Goal: Task Accomplishment & Management: Use online tool/utility

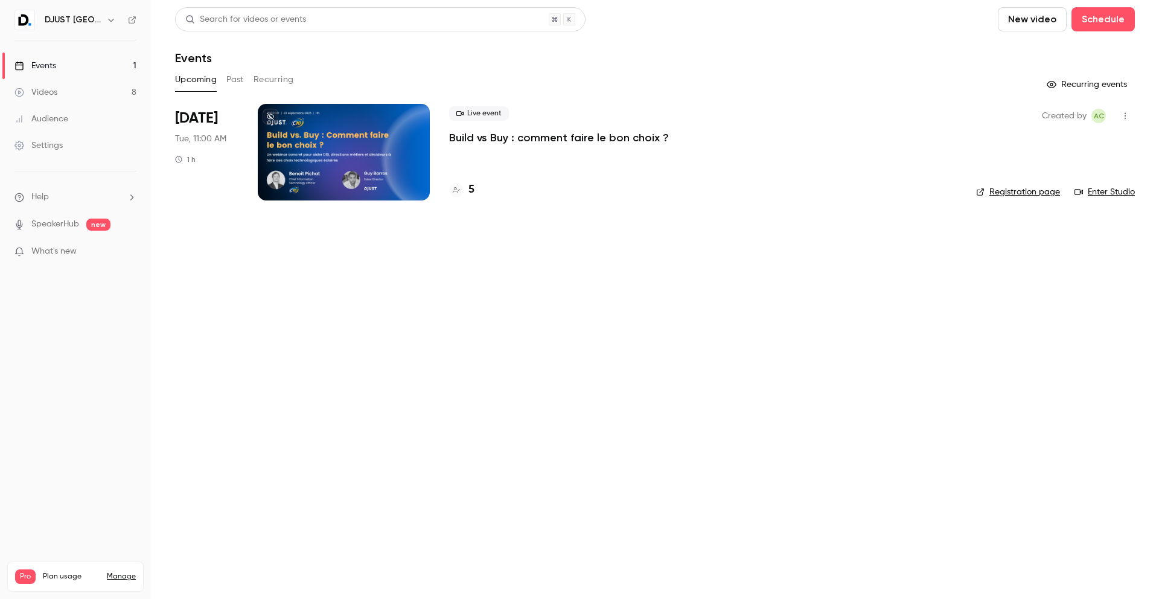
click at [72, 92] on link "Videos 8" at bounding box center [75, 92] width 151 height 27
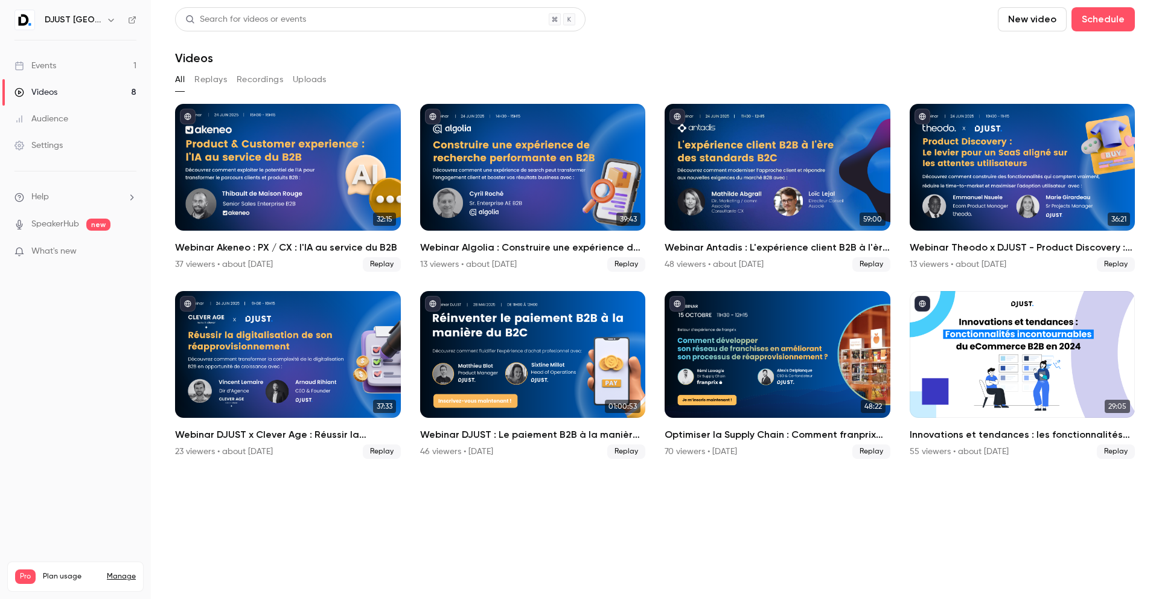
click at [89, 63] on link "Events 1" at bounding box center [75, 66] width 151 height 27
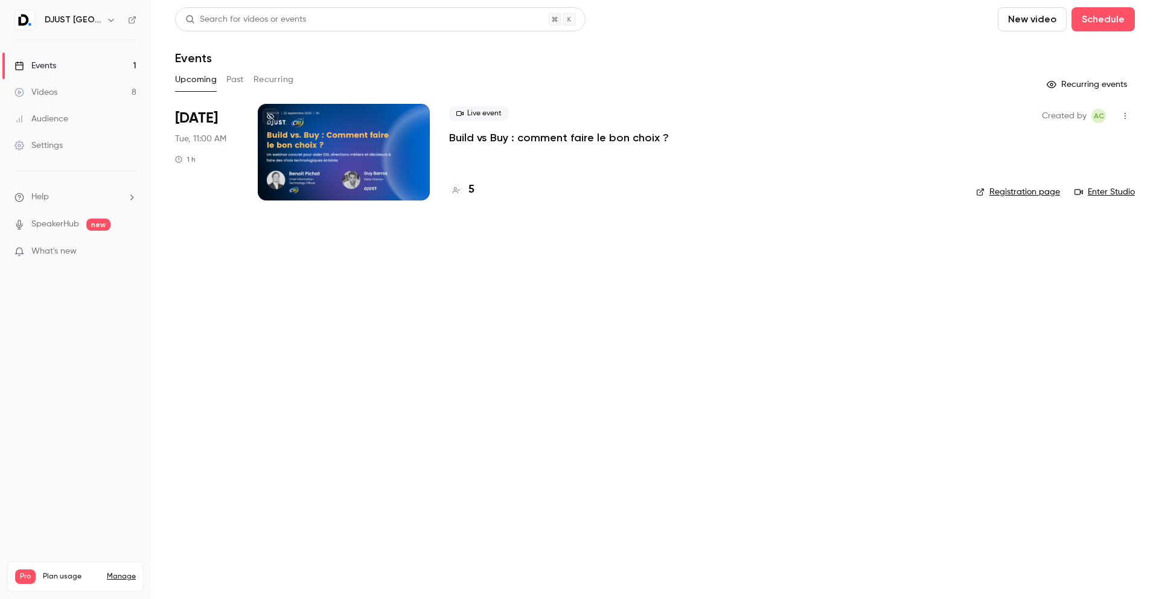
click at [361, 155] on div at bounding box center [344, 152] width 172 height 97
click at [1034, 189] on link "Registration page" at bounding box center [1018, 192] width 84 height 12
click at [470, 186] on h4 "5" at bounding box center [471, 190] width 6 height 16
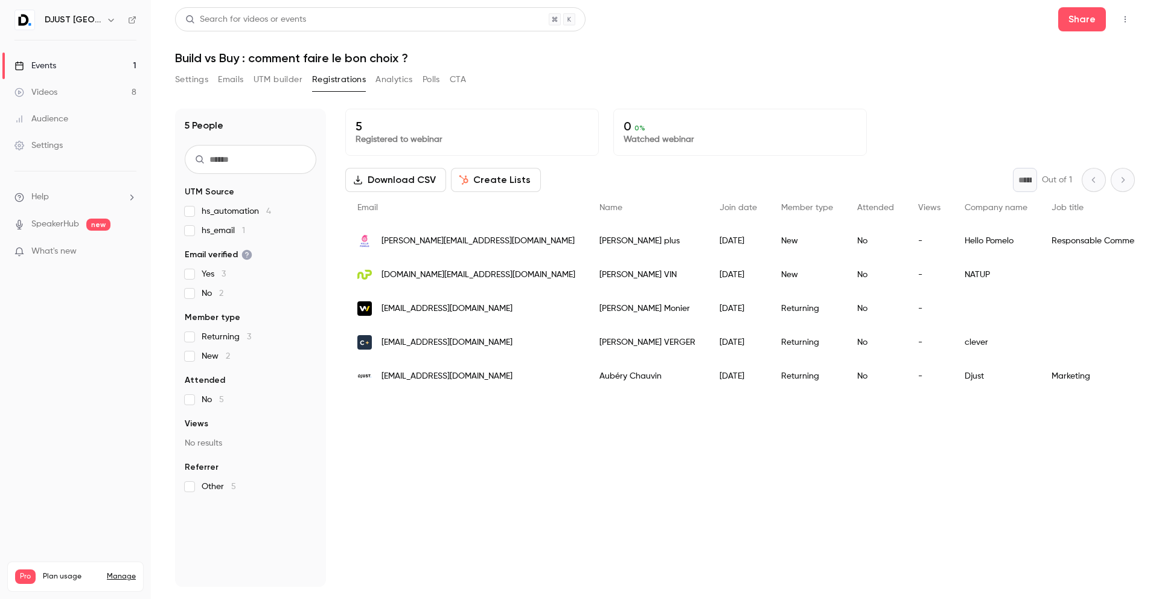
click at [44, 70] on div "Events" at bounding box center [35, 66] width 42 height 12
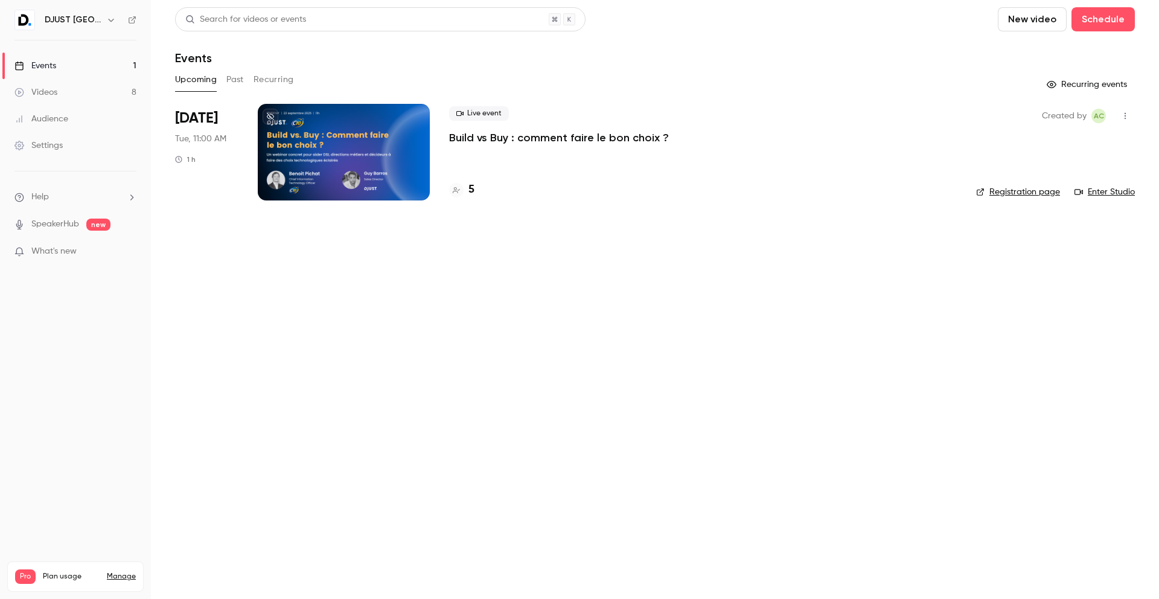
click at [322, 177] on div at bounding box center [344, 152] width 172 height 97
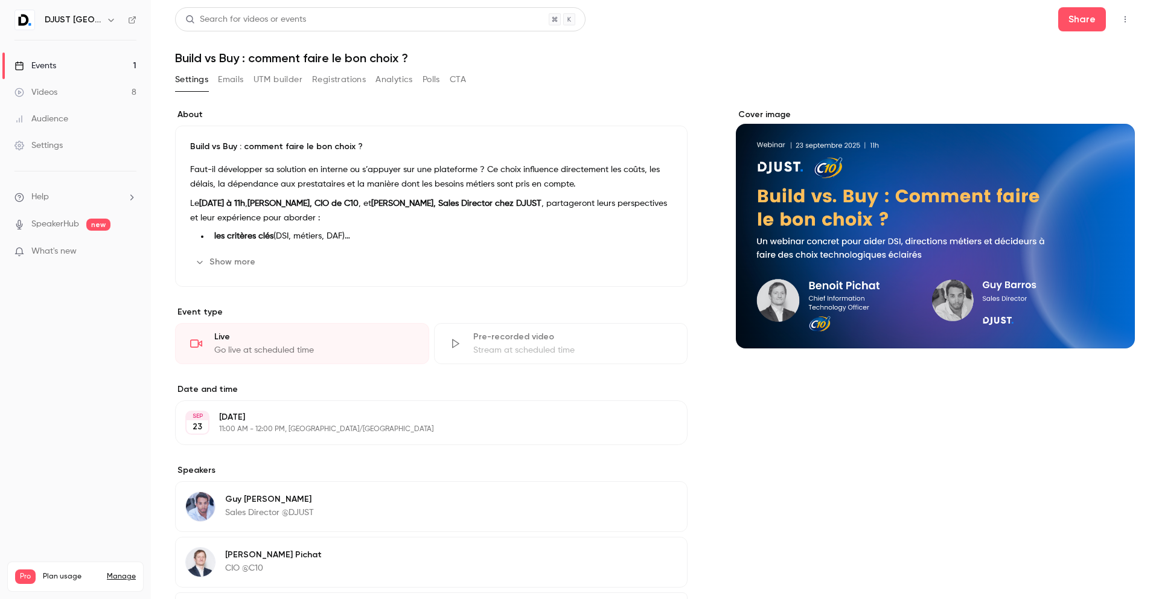
click at [260, 80] on button "UTM builder" at bounding box center [278, 79] width 49 height 19
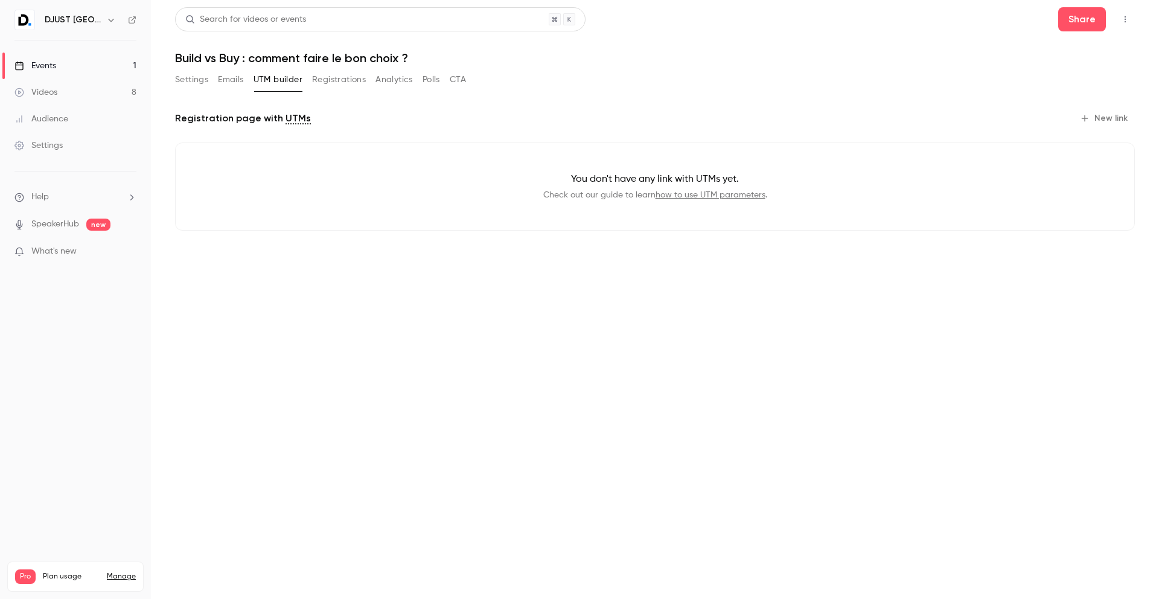
click at [344, 82] on button "Registrations" at bounding box center [339, 79] width 54 height 19
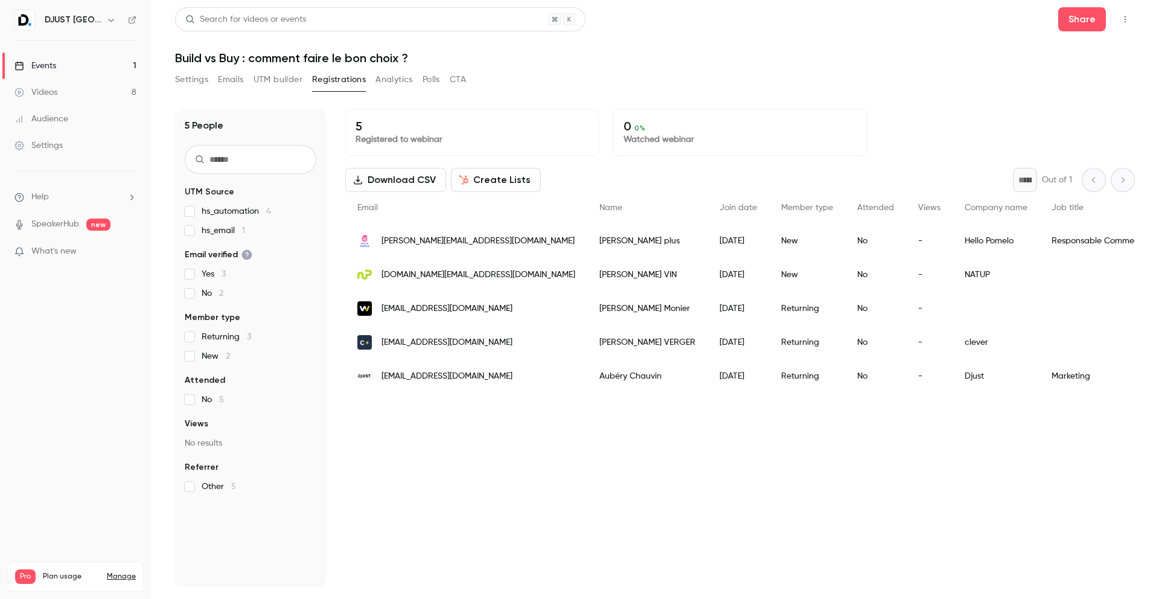
click at [237, 81] on button "Emails" at bounding box center [230, 79] width 25 height 19
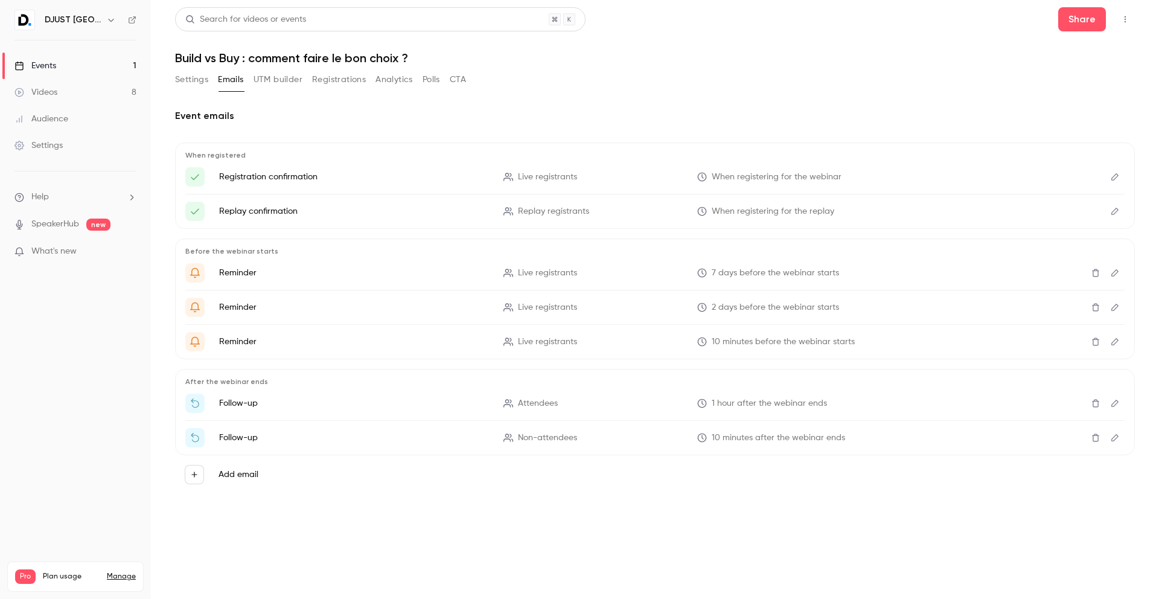
click at [420, 77] on div "Settings Emails UTM builder Registrations Analytics Polls CTA" at bounding box center [320, 79] width 291 height 19
click at [407, 78] on button "Analytics" at bounding box center [393, 79] width 37 height 19
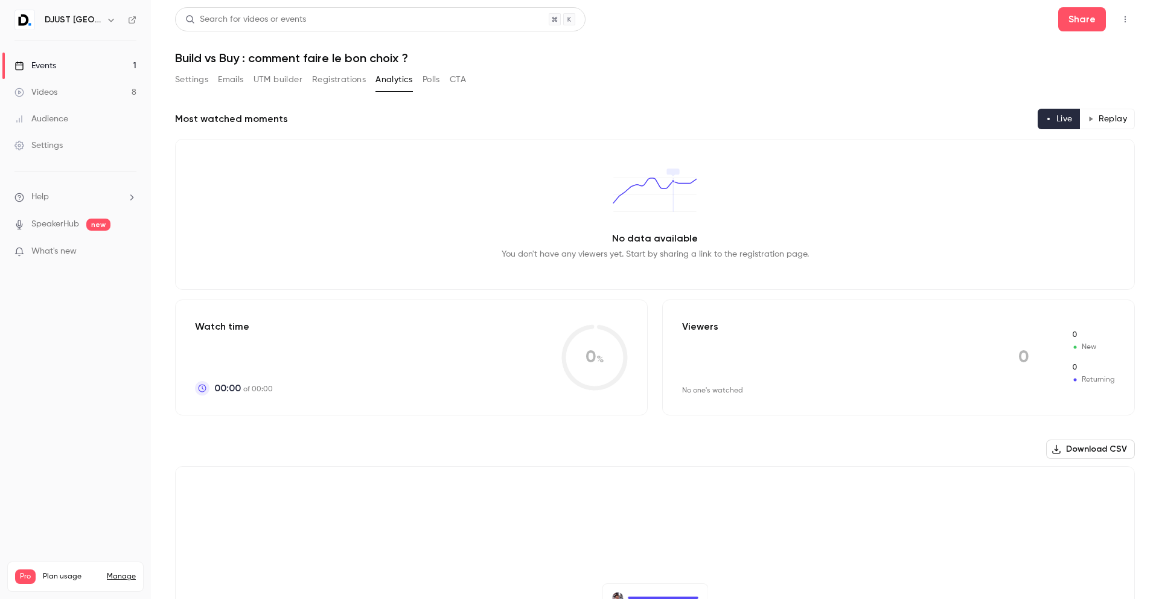
click at [331, 82] on button "Registrations" at bounding box center [339, 79] width 54 height 19
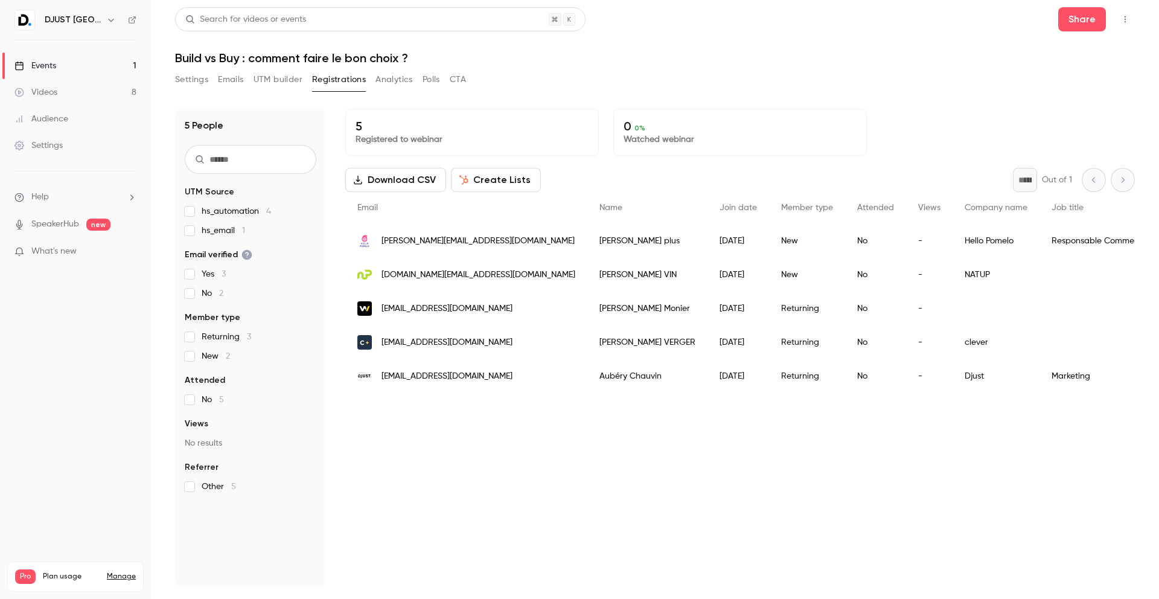
click at [456, 81] on button "CTA" at bounding box center [458, 79] width 16 height 19
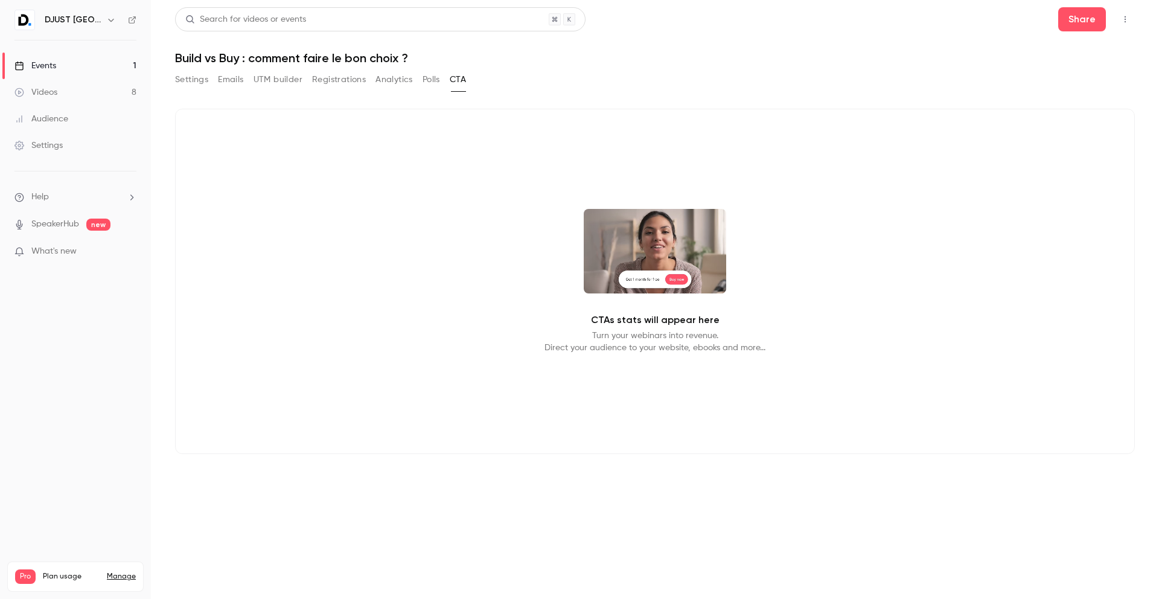
click at [232, 81] on button "Emails" at bounding box center [230, 79] width 25 height 19
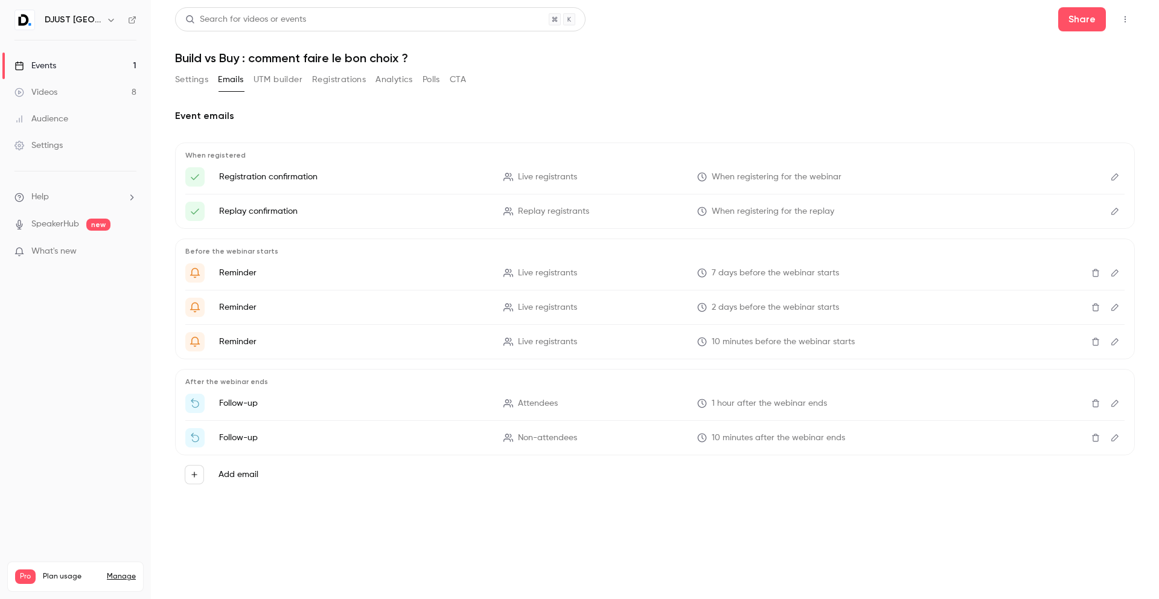
click at [265, 81] on button "UTM builder" at bounding box center [278, 79] width 49 height 19
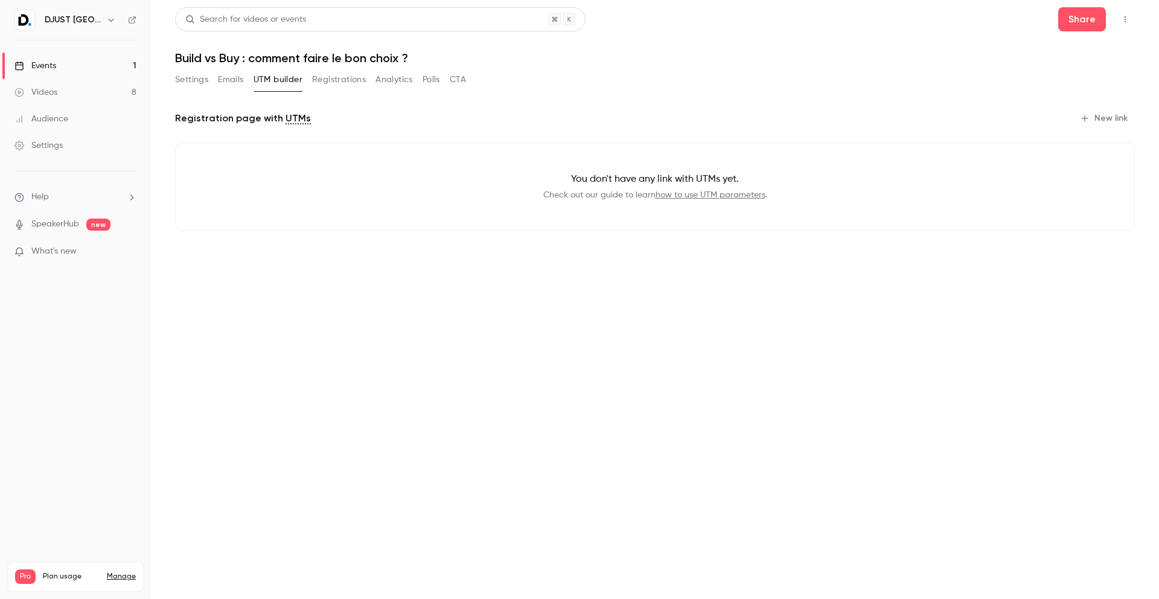
click at [173, 74] on main "Search for videos or events Share Build vs Buy : comment faire le bon choix ? S…" at bounding box center [655, 299] width 1008 height 599
click at [185, 83] on button "Settings" at bounding box center [191, 79] width 33 height 19
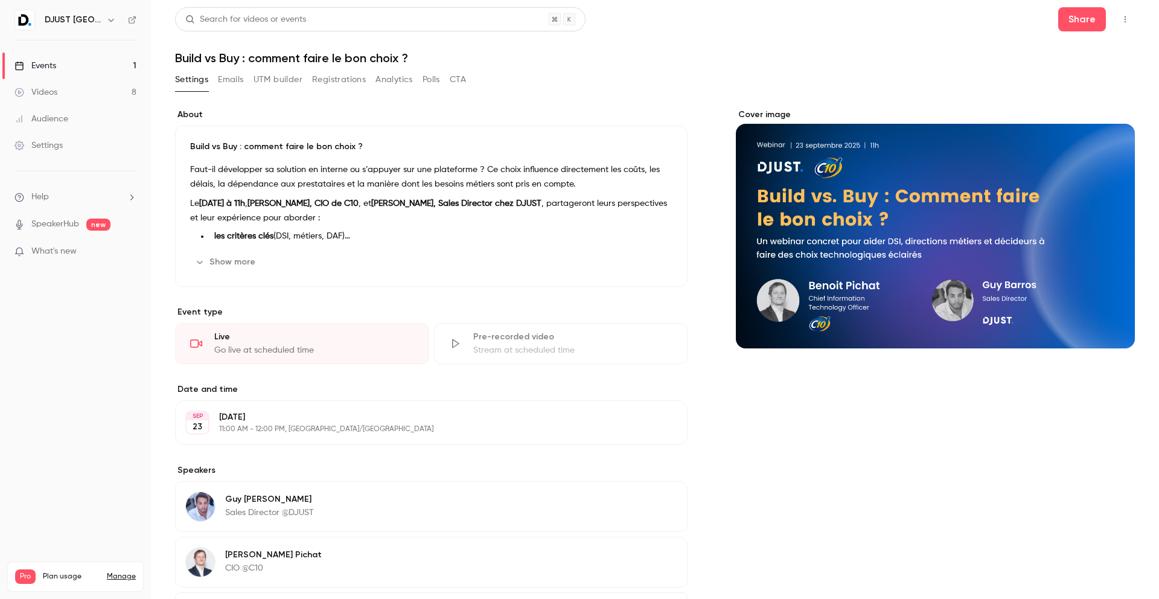
click at [231, 83] on button "Emails" at bounding box center [230, 79] width 25 height 19
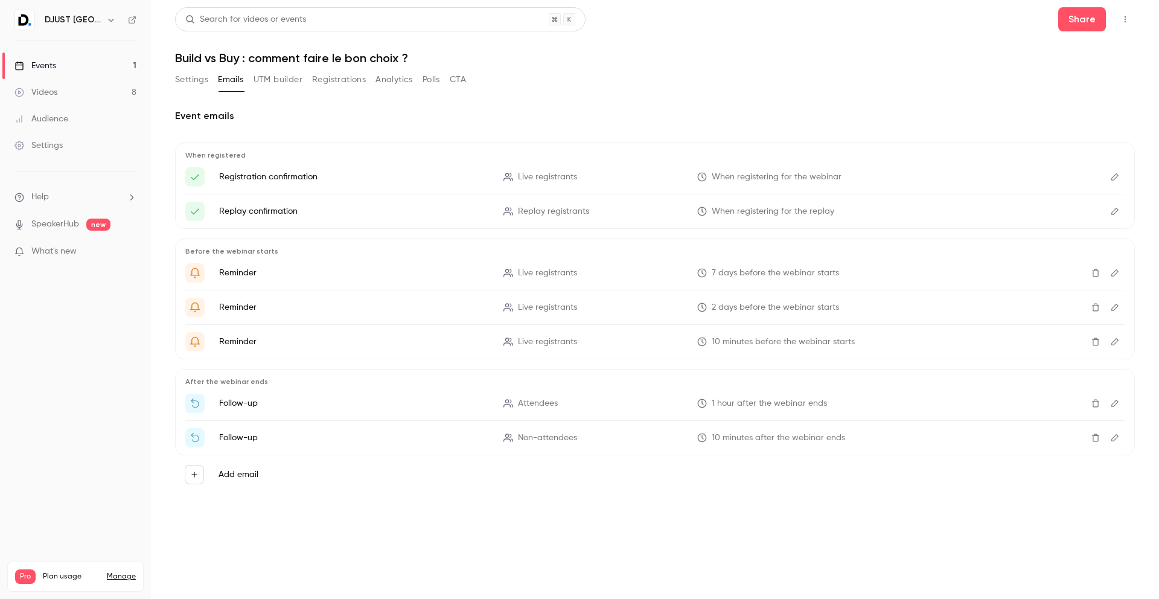
click at [296, 86] on button "UTM builder" at bounding box center [278, 79] width 49 height 19
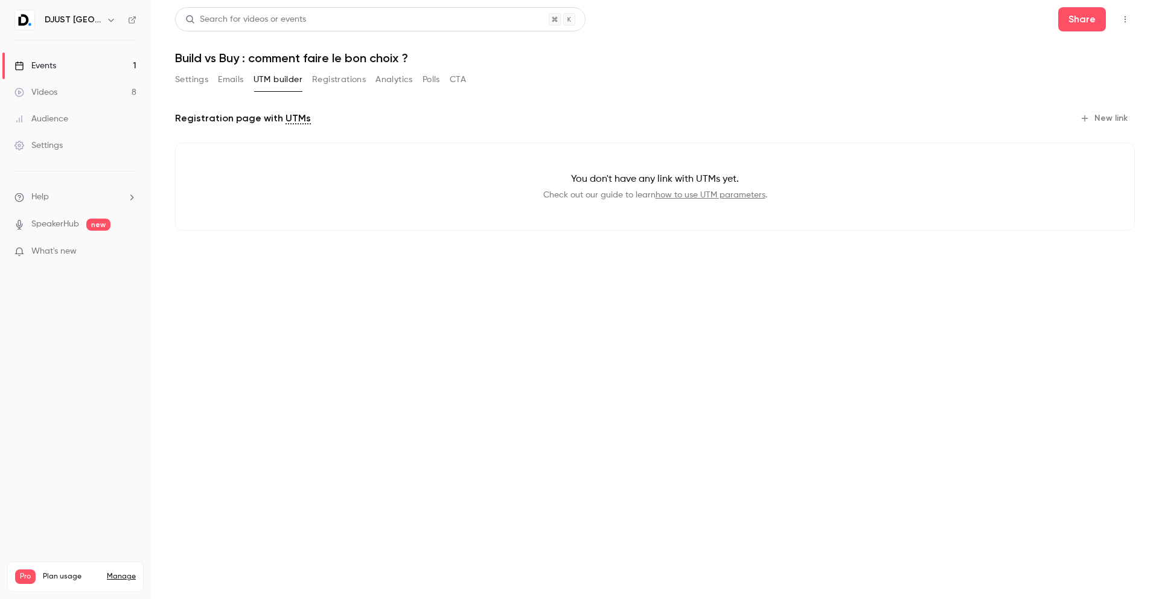
click at [328, 83] on button "Registrations" at bounding box center [339, 79] width 54 height 19
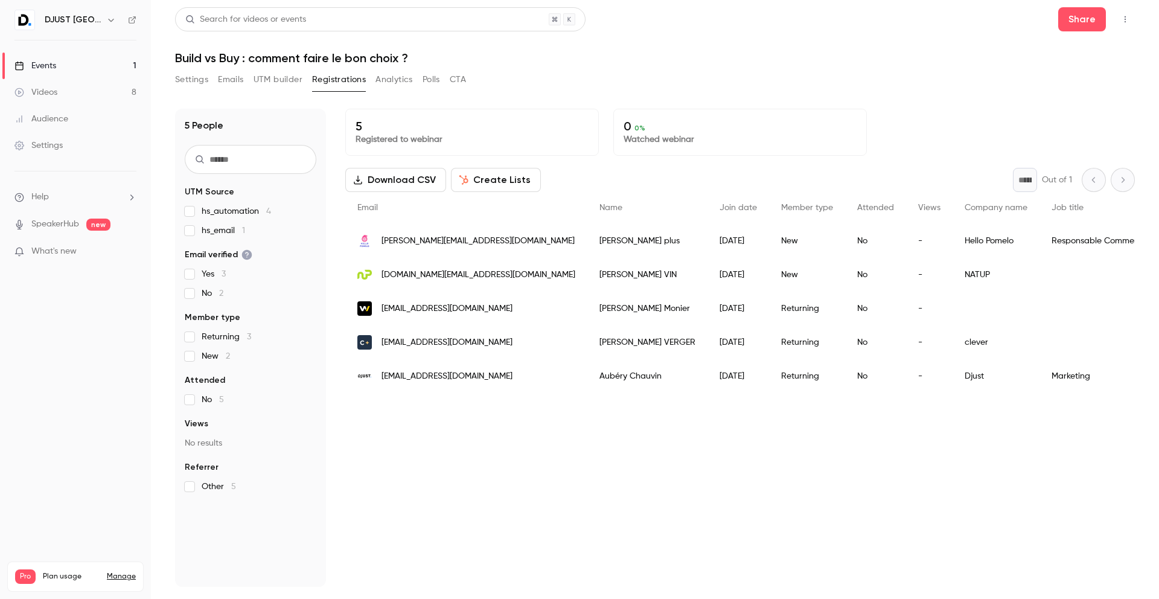
click at [386, 80] on button "Analytics" at bounding box center [393, 79] width 37 height 19
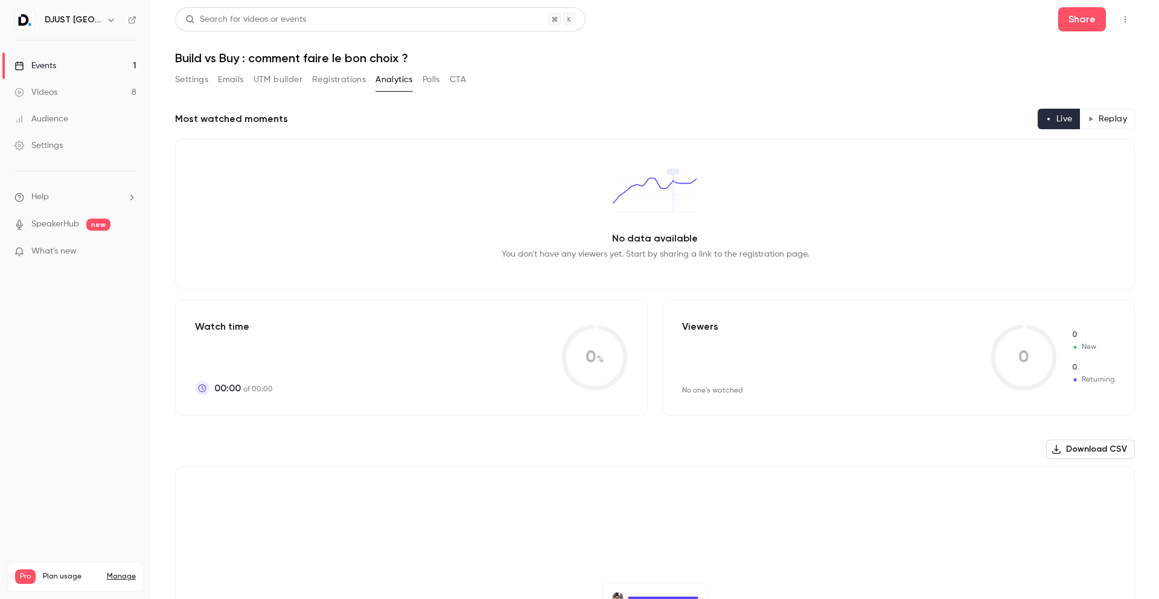
click at [459, 83] on button "CTA" at bounding box center [458, 79] width 16 height 19
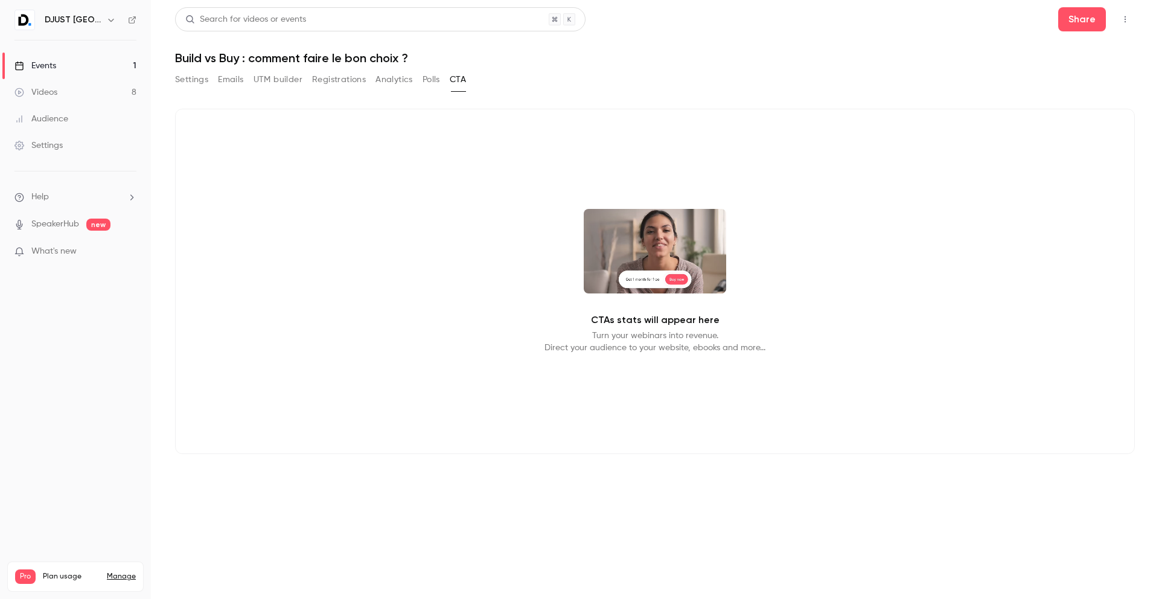
click at [40, 69] on div "Events" at bounding box center [35, 66] width 42 height 12
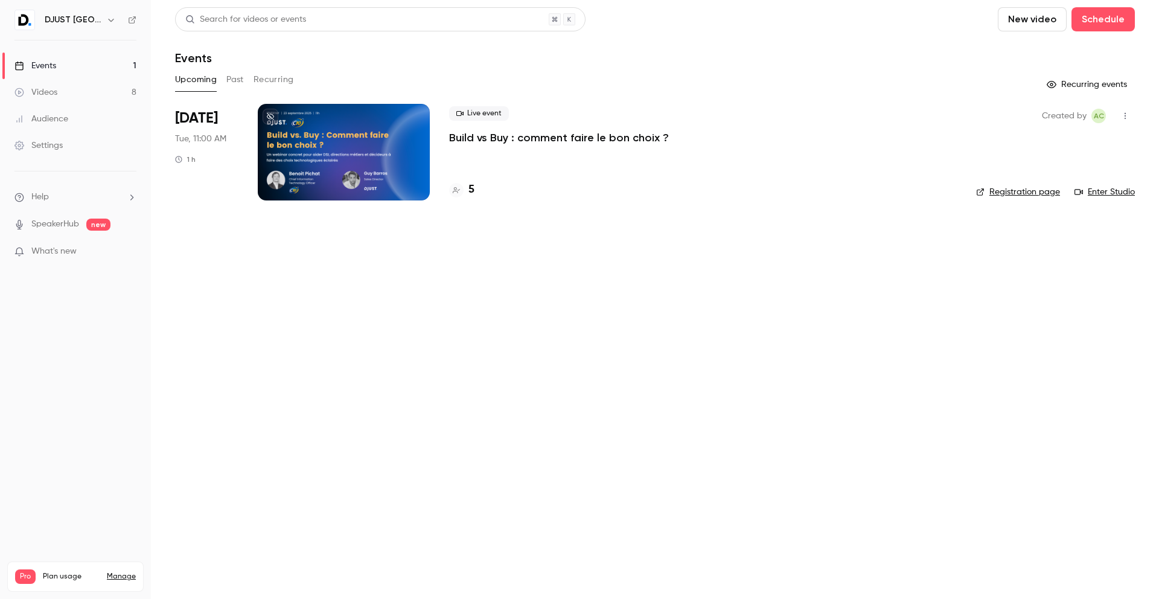
click at [1125, 112] on icon "button" at bounding box center [1125, 116] width 10 height 8
click at [966, 132] on div at bounding box center [579, 299] width 1159 height 599
click at [1018, 194] on link "Registration page" at bounding box center [1018, 192] width 84 height 12
click at [1125, 125] on button "button" at bounding box center [1125, 115] width 19 height 19
click at [814, 161] on div at bounding box center [579, 299] width 1159 height 599
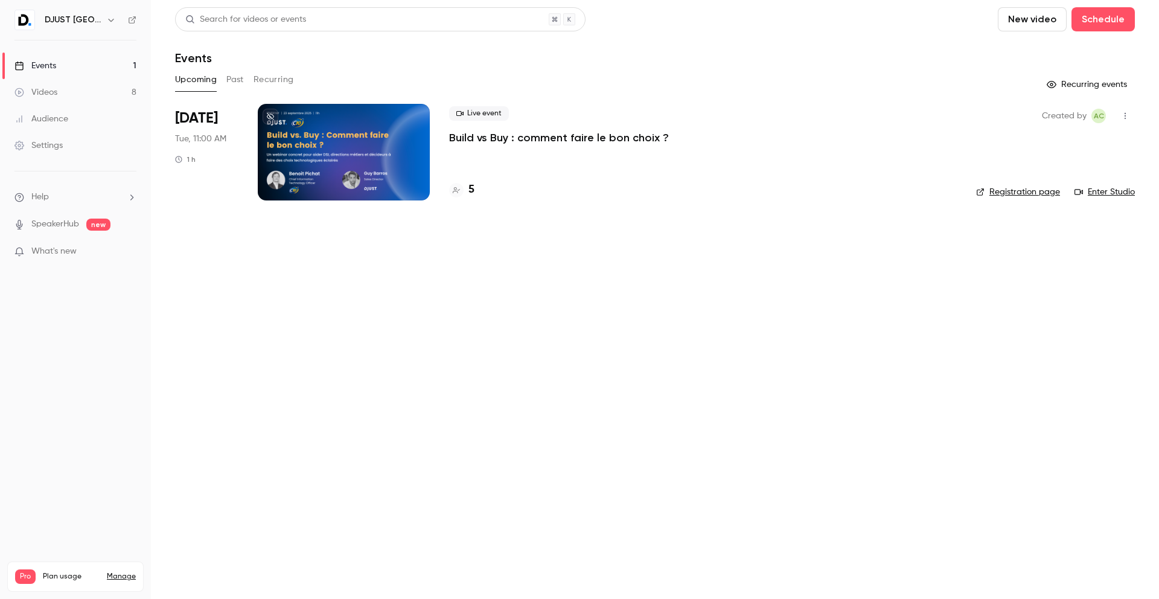
click at [292, 167] on div at bounding box center [344, 152] width 172 height 97
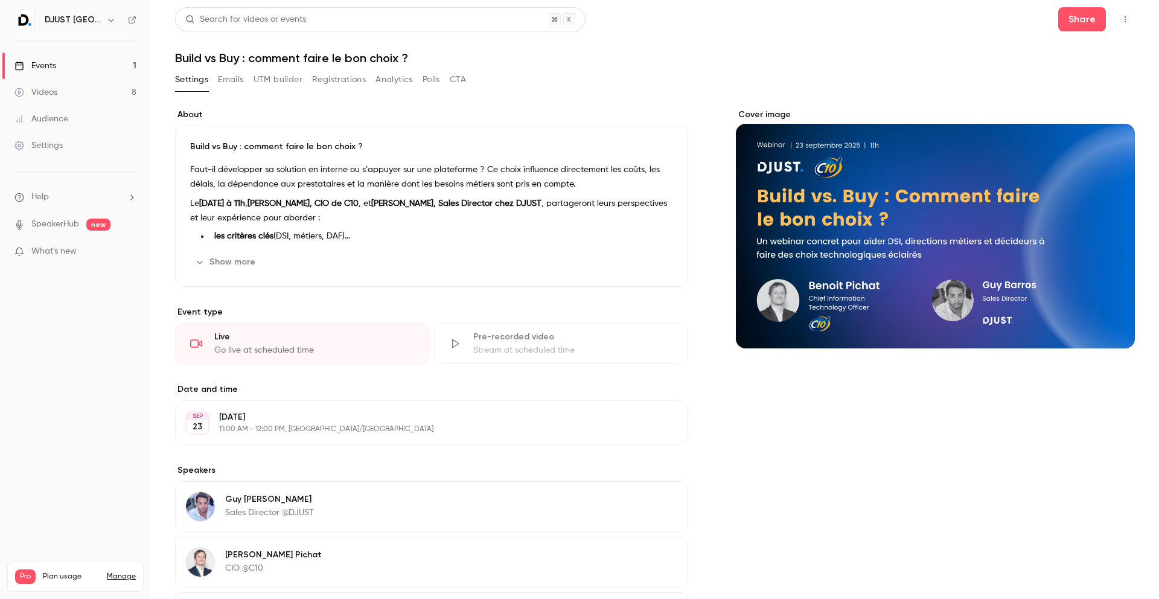
click at [209, 77] on div "Settings Emails UTM builder Registrations Analytics Polls CTA" at bounding box center [320, 79] width 291 height 19
click at [352, 80] on button "Registrations" at bounding box center [339, 79] width 54 height 19
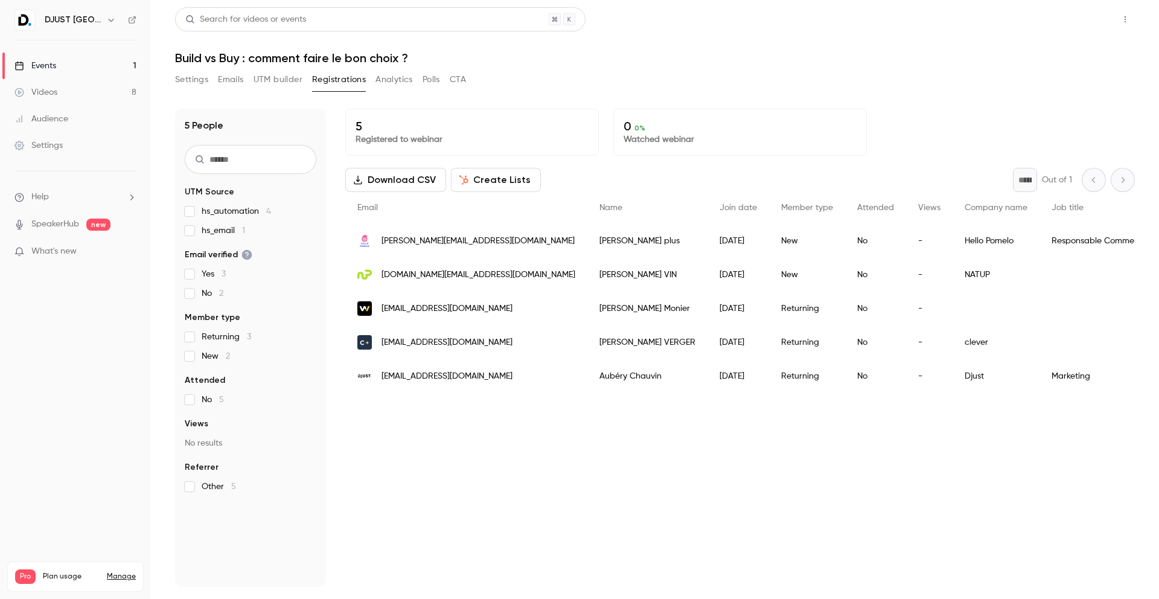
click at [1089, 24] on button "Share" at bounding box center [1082, 19] width 48 height 24
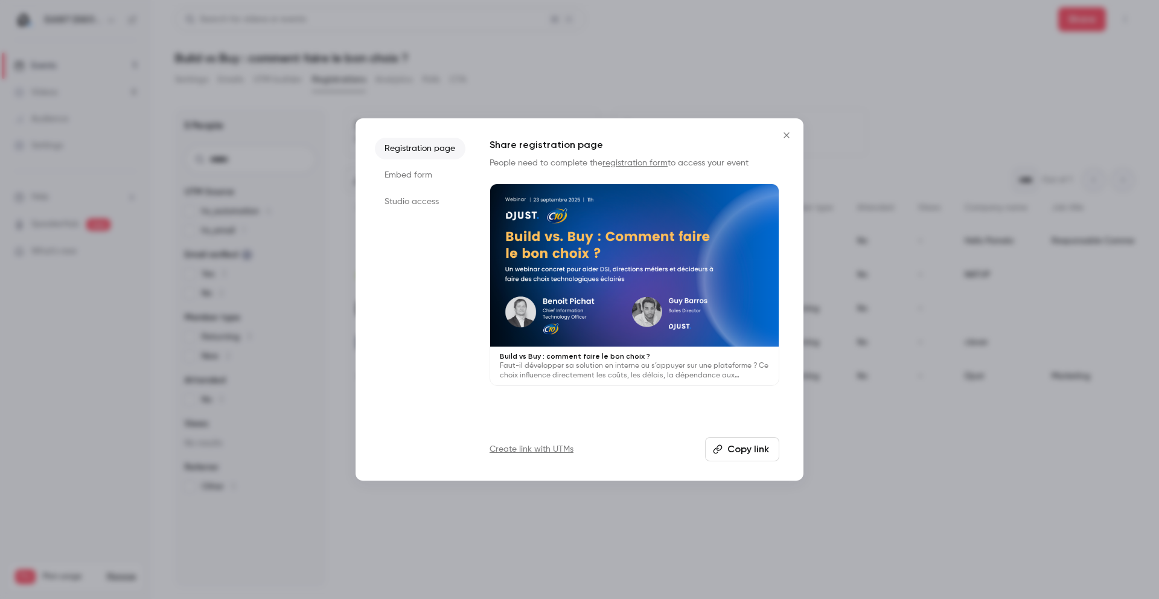
click at [421, 179] on li "Embed form" at bounding box center [420, 175] width 91 height 22
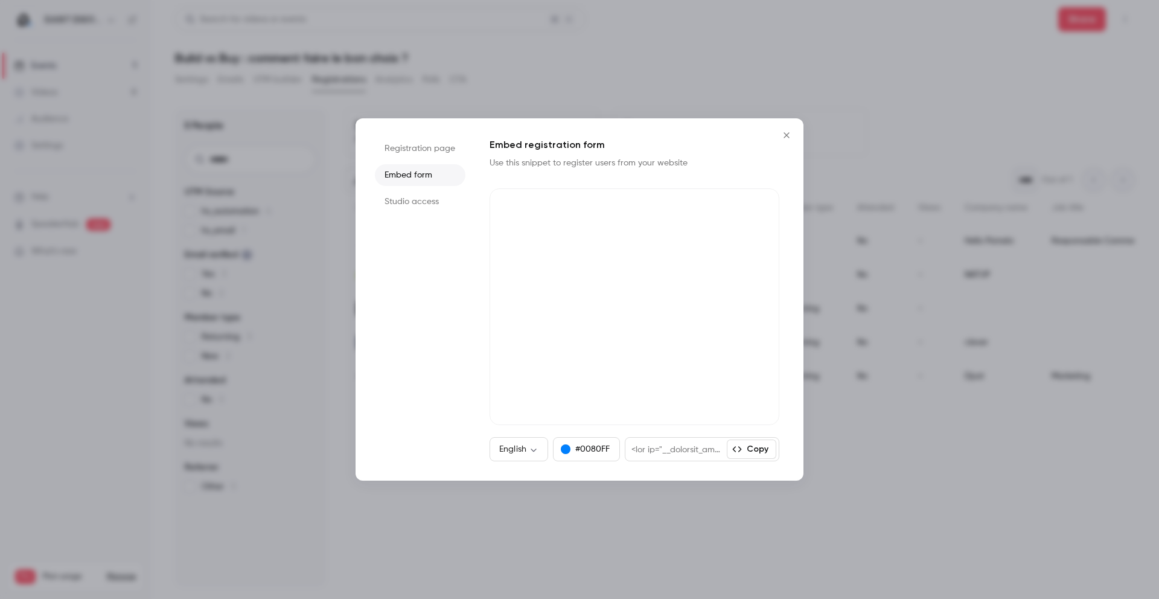
click at [750, 450] on button "Copy" at bounding box center [751, 448] width 49 height 19
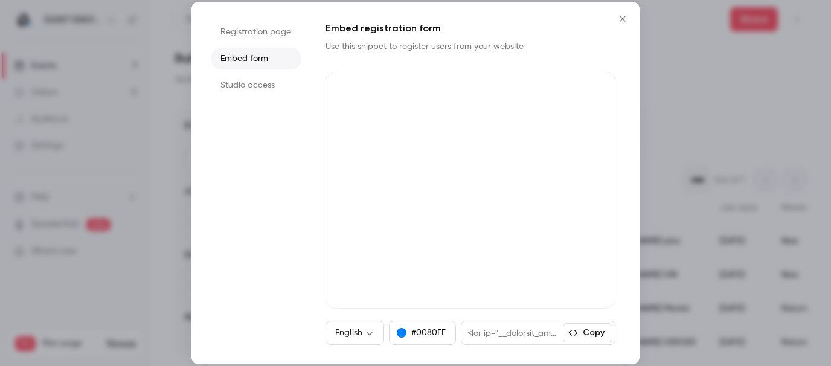
click at [145, 147] on div at bounding box center [415, 183] width 831 height 366
